Goal: Communication & Community: Answer question/provide support

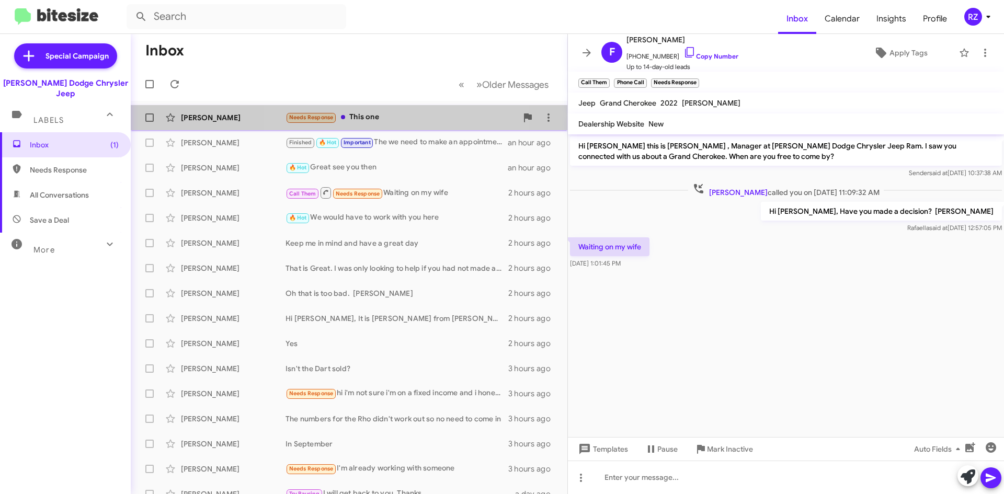
click at [407, 115] on div "Needs Response This one" at bounding box center [402, 117] width 232 height 12
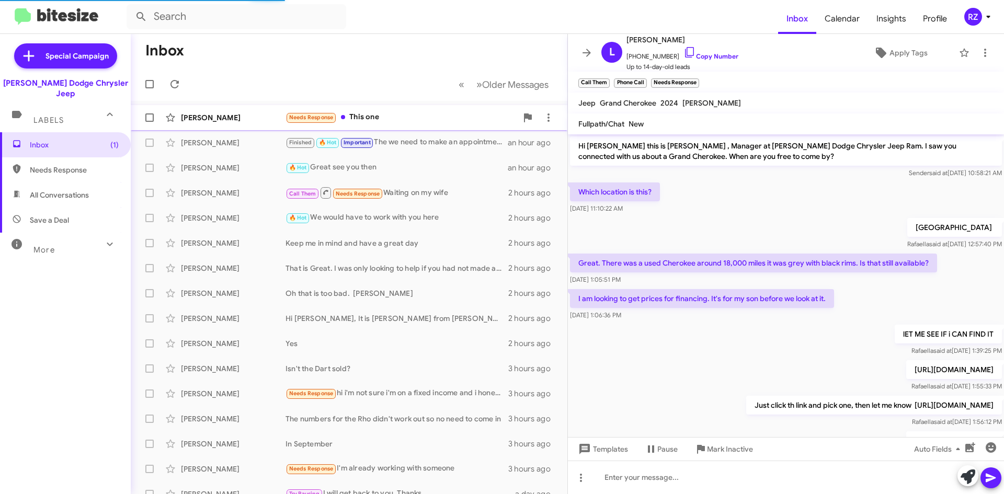
scroll to position [138, 0]
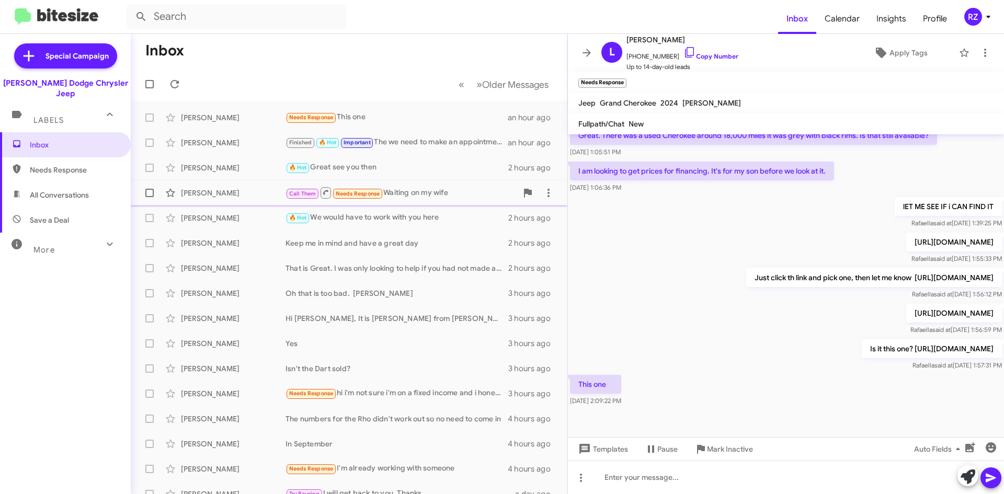
click at [470, 191] on div "Call Them Needs Response Waiting on my wife" at bounding box center [402, 192] width 232 height 13
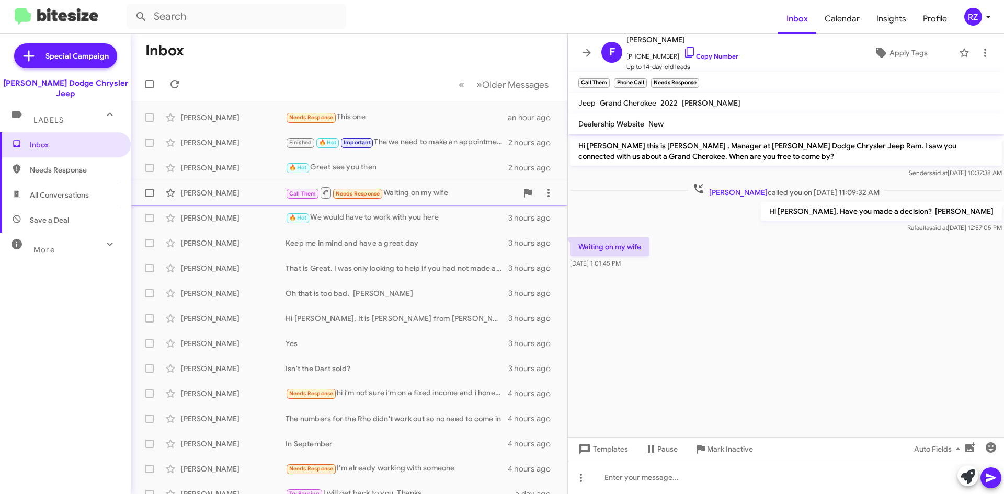
click at [480, 195] on div "Call Them Needs Response Waiting on my wife" at bounding box center [402, 192] width 232 height 13
drag, startPoint x: 667, startPoint y: 55, endPoint x: 633, endPoint y: 60, distance: 34.3
click at [633, 60] on span "[PHONE_NUMBER] Copy Number" at bounding box center [683, 54] width 112 height 16
copy span "2012596340"
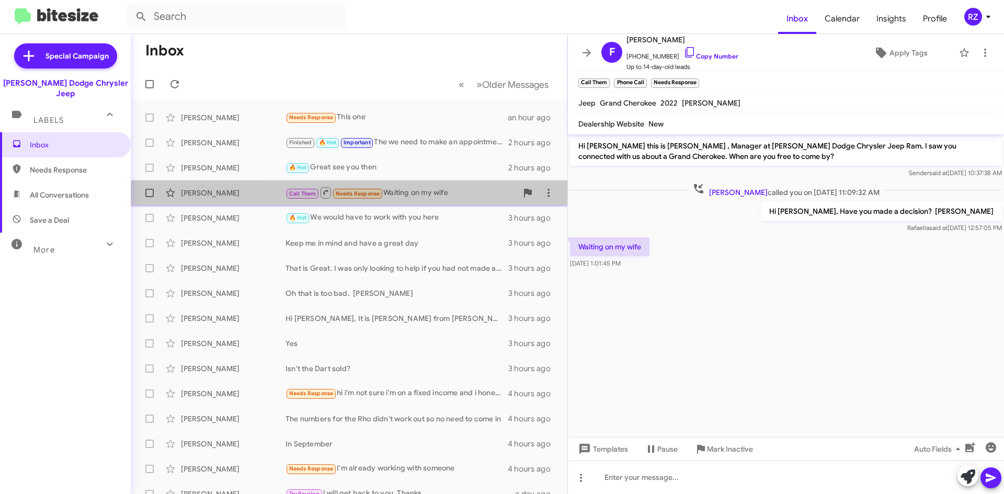
click at [474, 194] on div "Call Them Needs Response Waiting on my wife" at bounding box center [402, 192] width 232 height 13
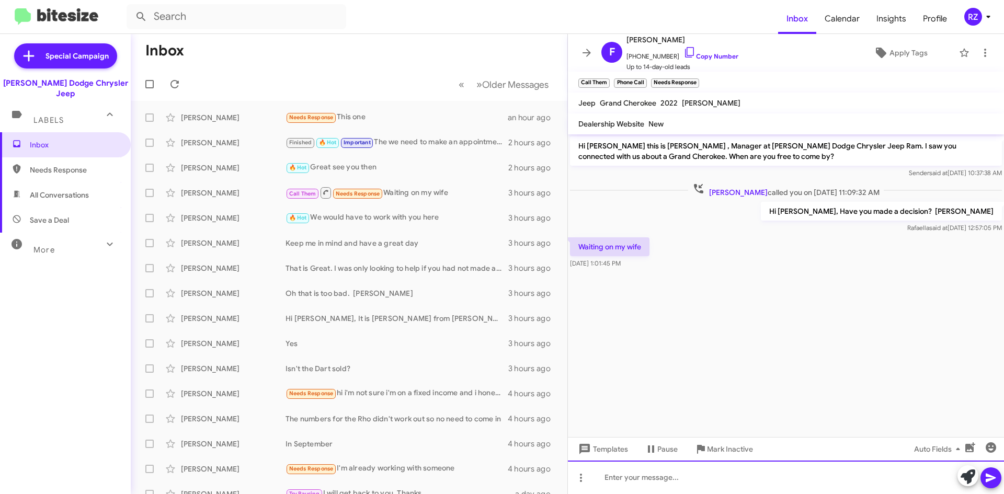
click at [629, 480] on div at bounding box center [786, 477] width 436 height 33
